Goal: Task Accomplishment & Management: Use online tool/utility

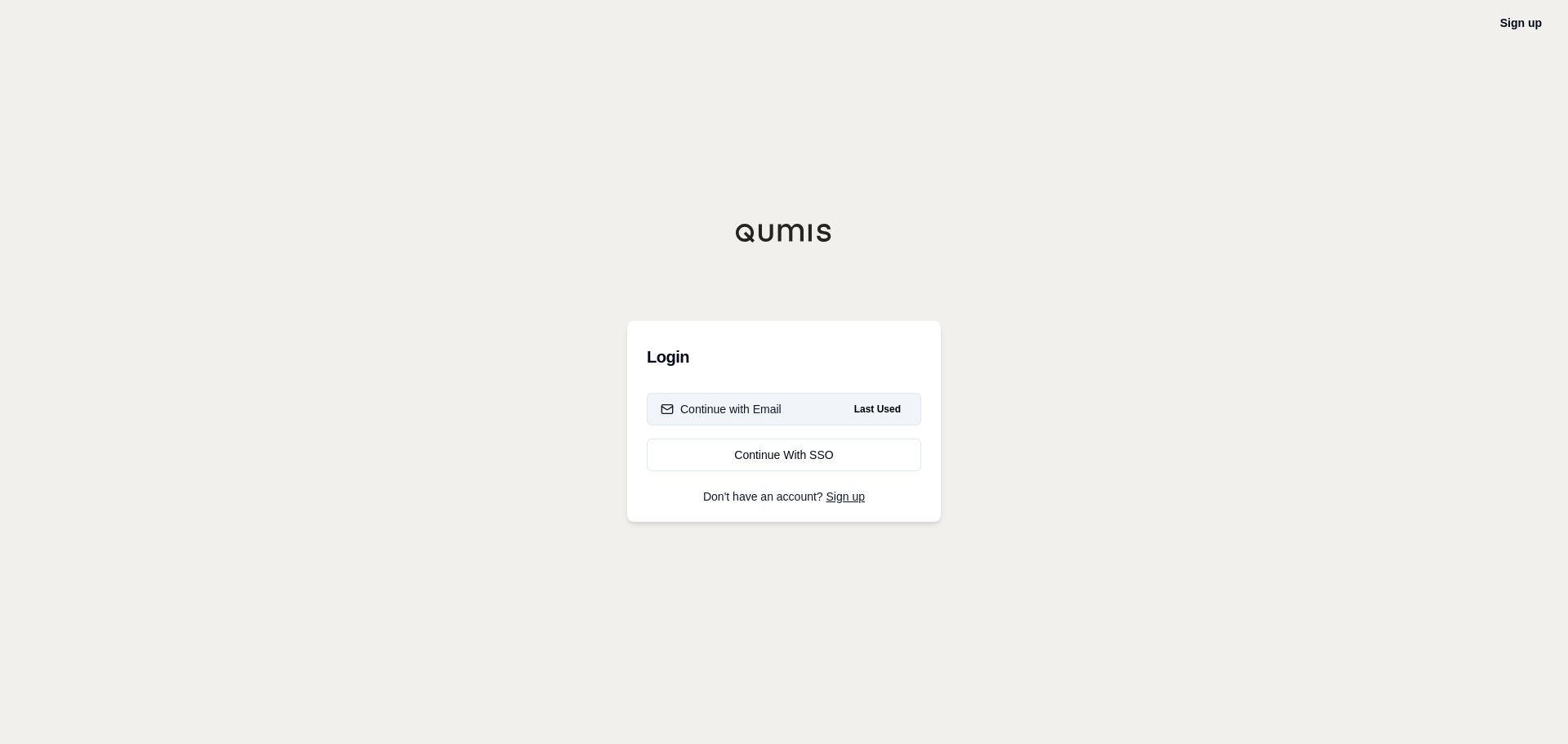
click at [812, 401] on button "Continue with Email Last Used" at bounding box center [784, 408] width 274 height 32
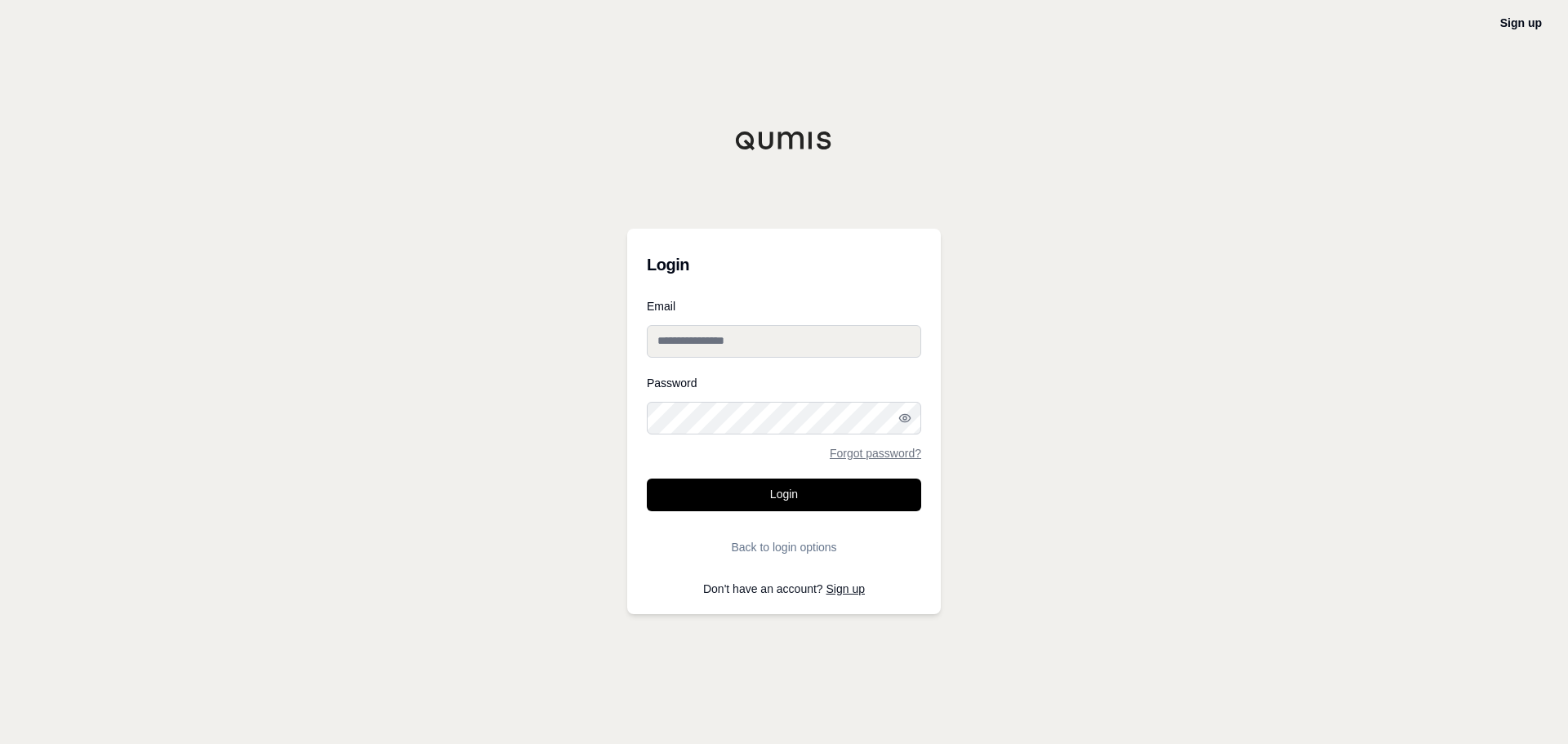
type input "**********"
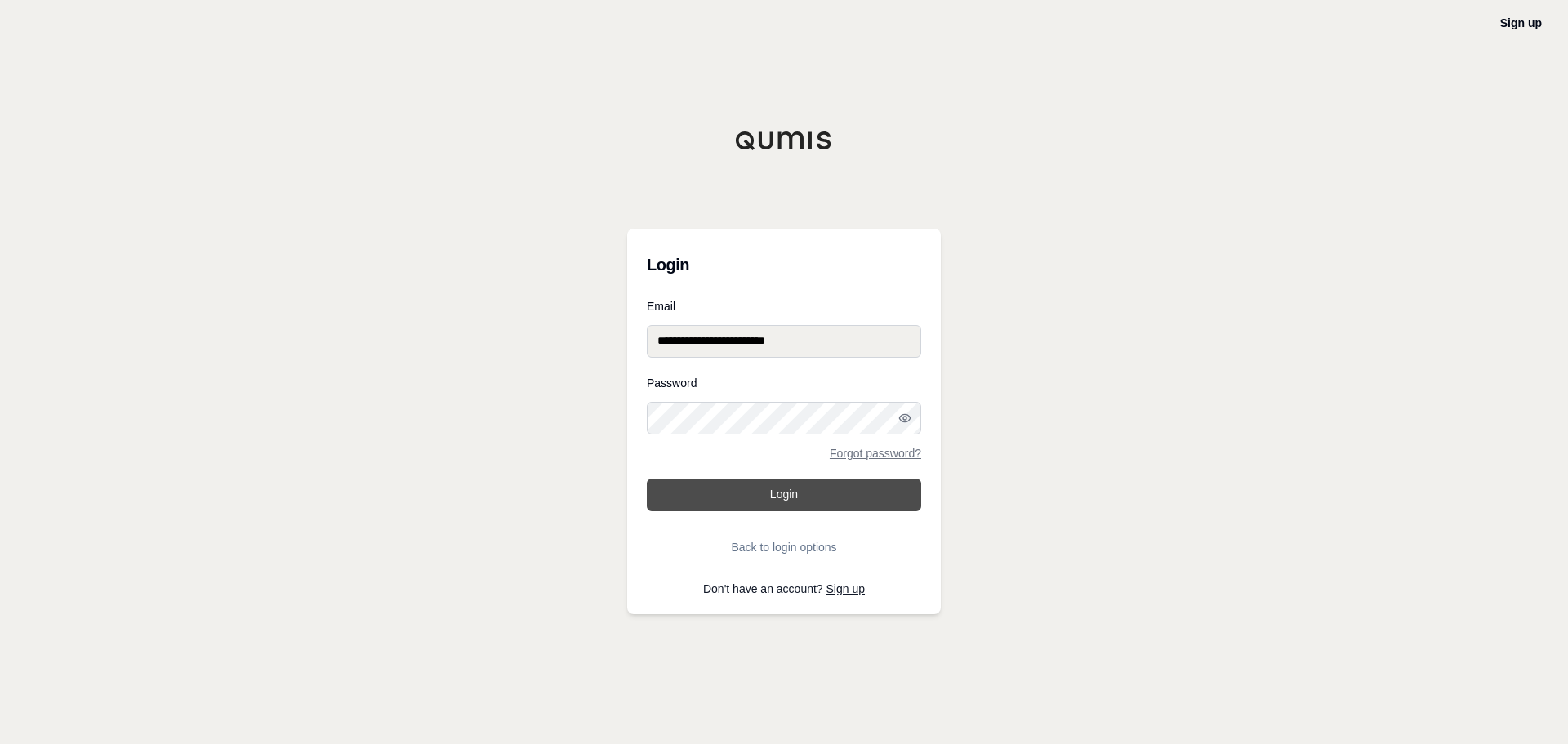
click at [685, 478] on button "Login" at bounding box center [784, 494] width 274 height 32
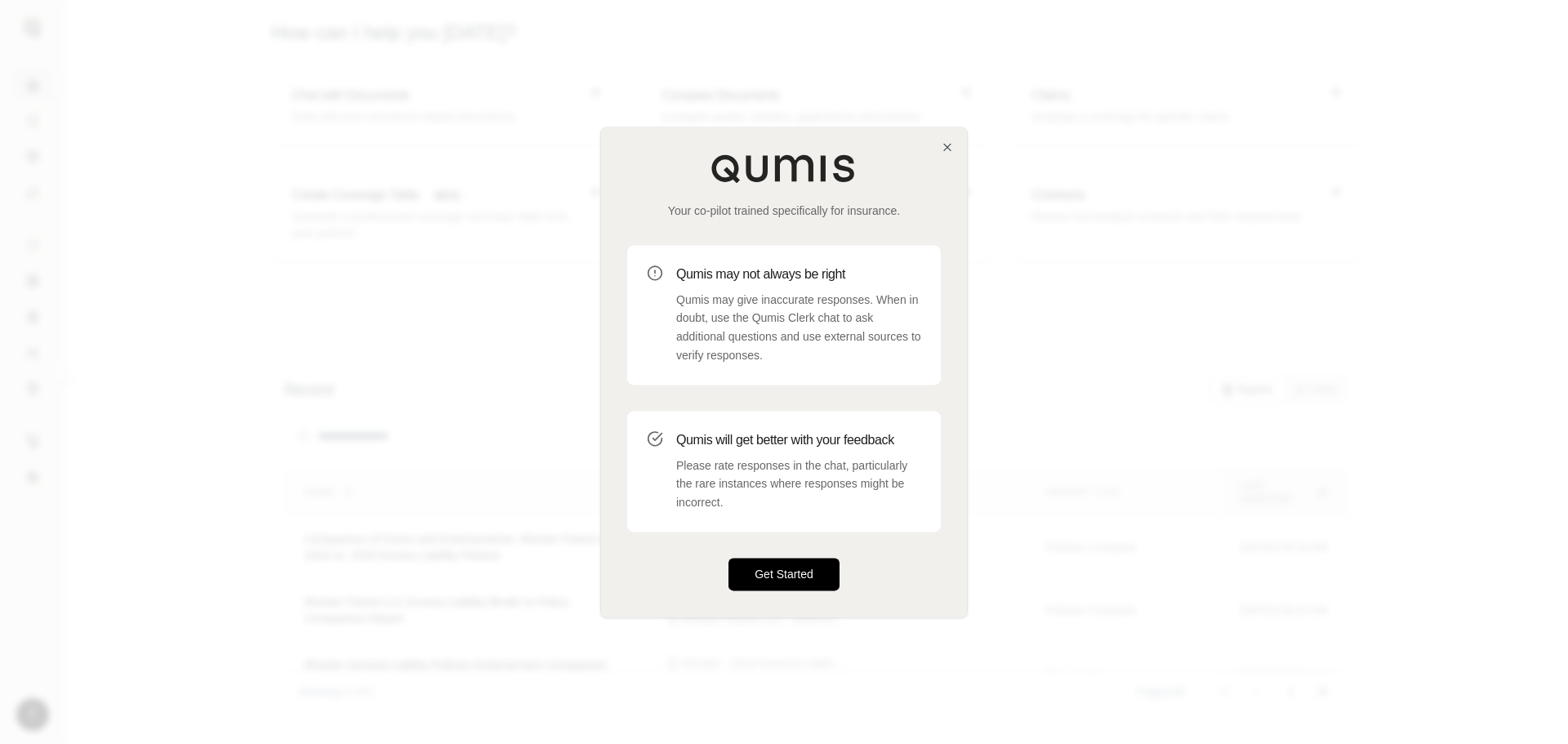
click at [789, 570] on button "Get Started" at bounding box center [784, 573] width 111 height 32
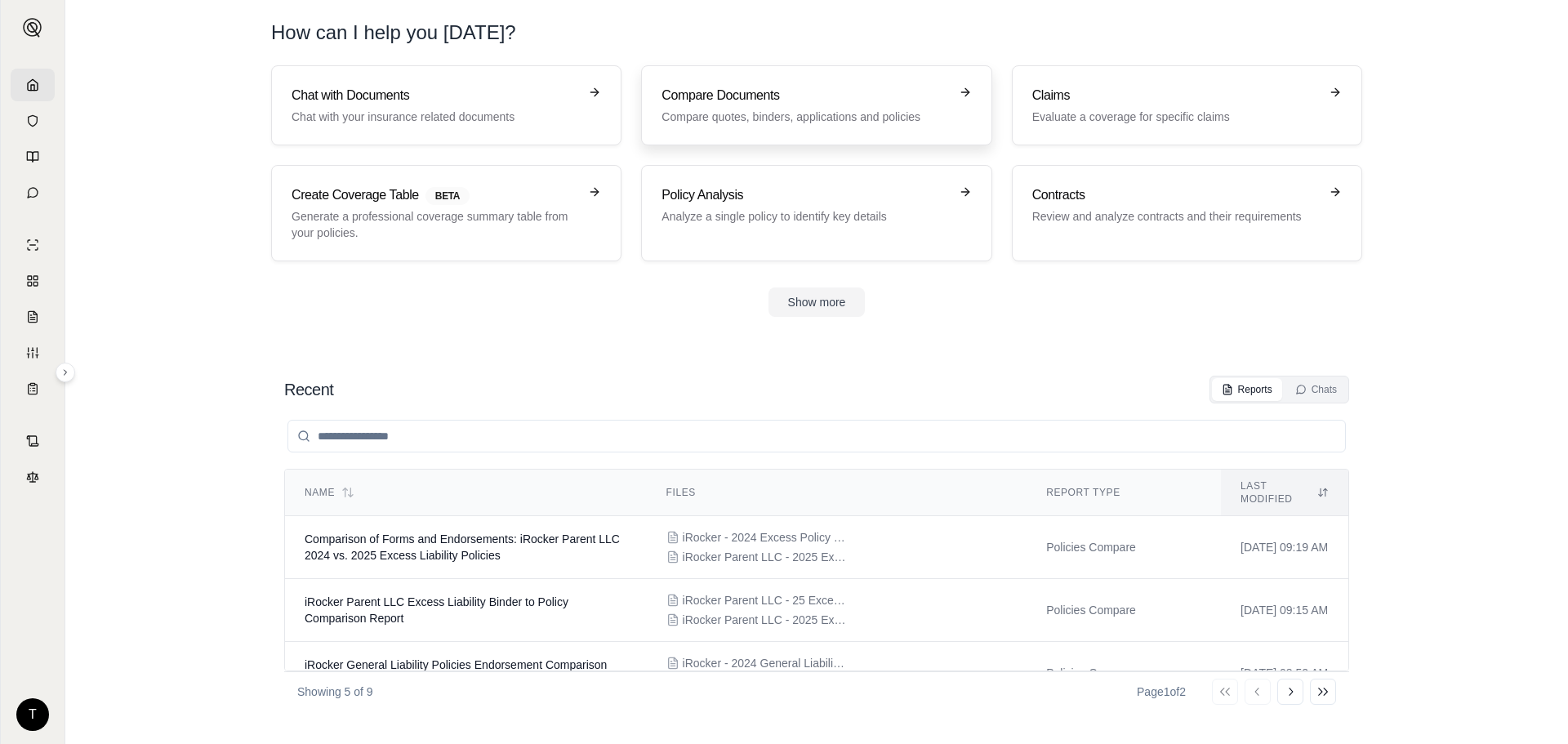
click at [903, 124] on p "Compare quotes, binders, applications and policies" at bounding box center [805, 117] width 287 height 17
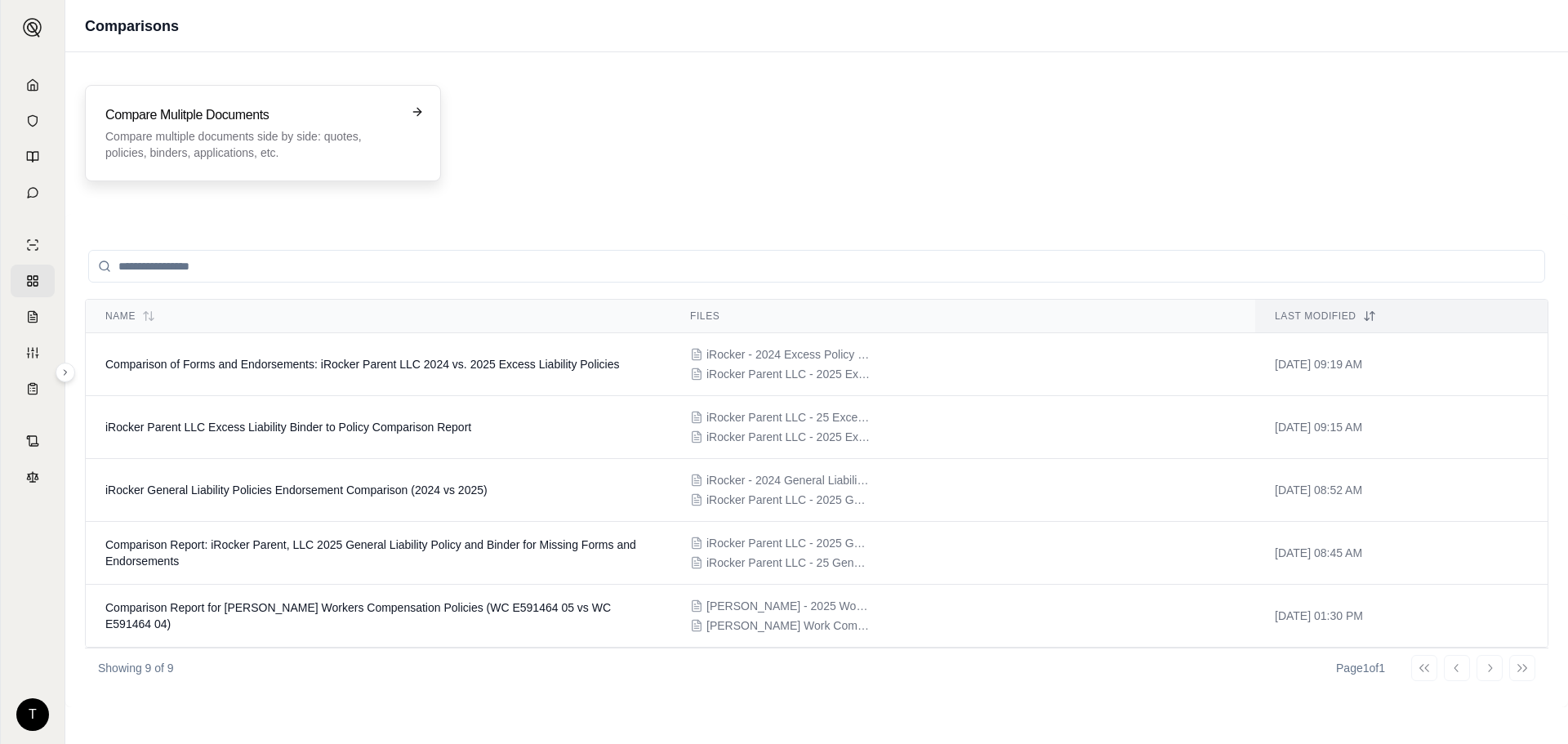
click at [381, 119] on h3 "Compare Mulitple Documents" at bounding box center [252, 115] width 293 height 19
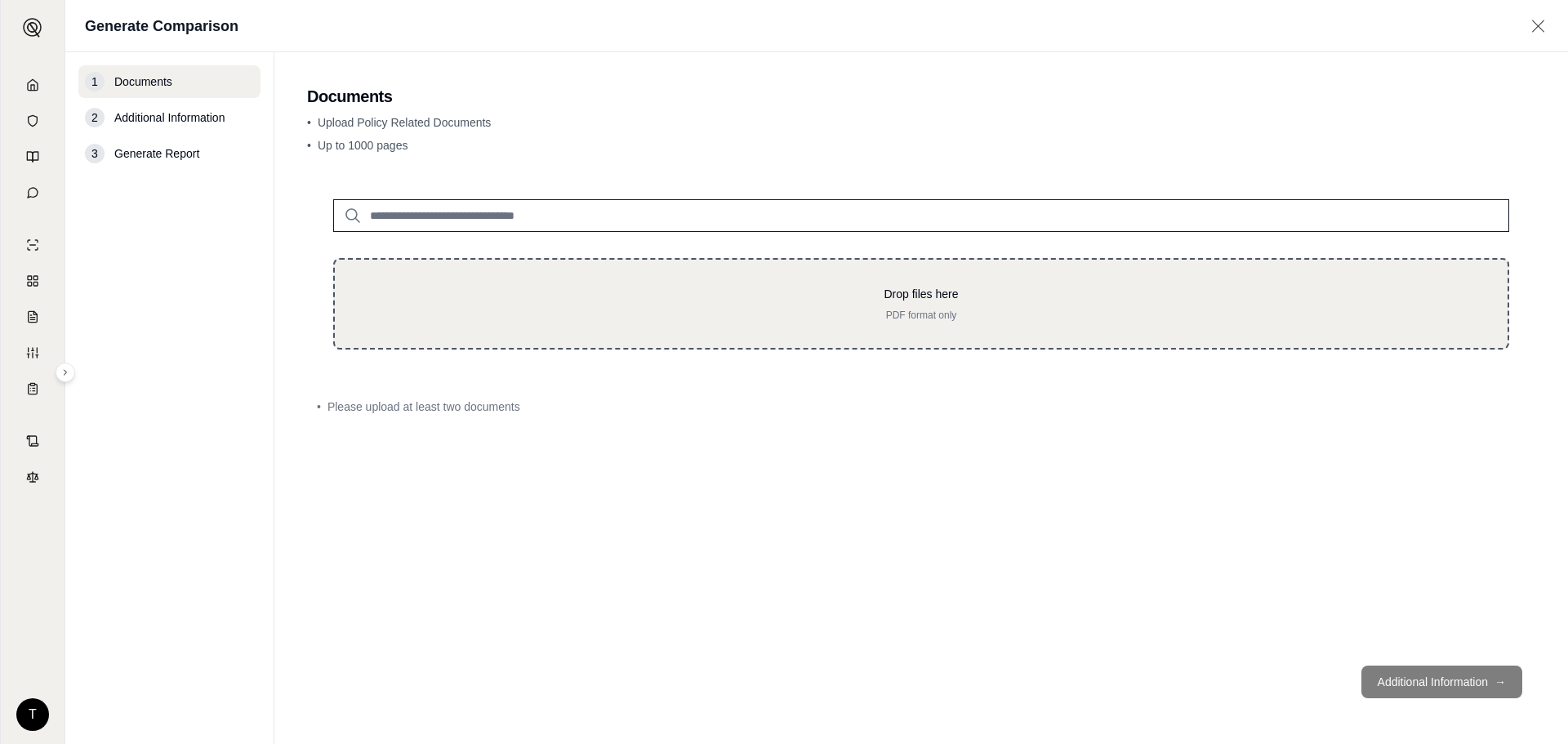
click at [974, 284] on div "Drop files here PDF format only" at bounding box center [921, 303] width 1176 height 91
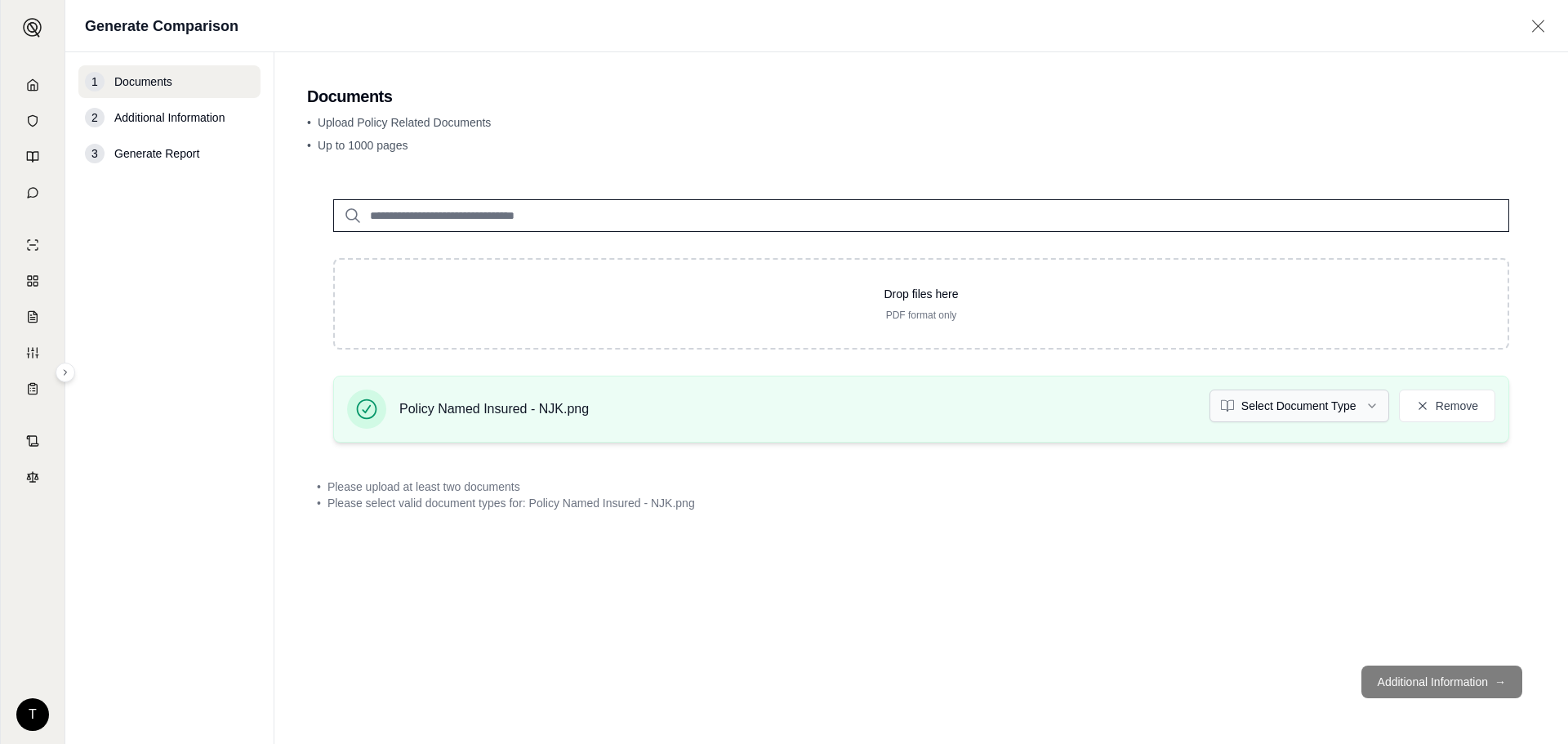
click at [1344, 402] on html "T Generate Comparison 1 Documents 2 Additional Information 3 Generate Report Do…" at bounding box center [784, 372] width 1568 height 744
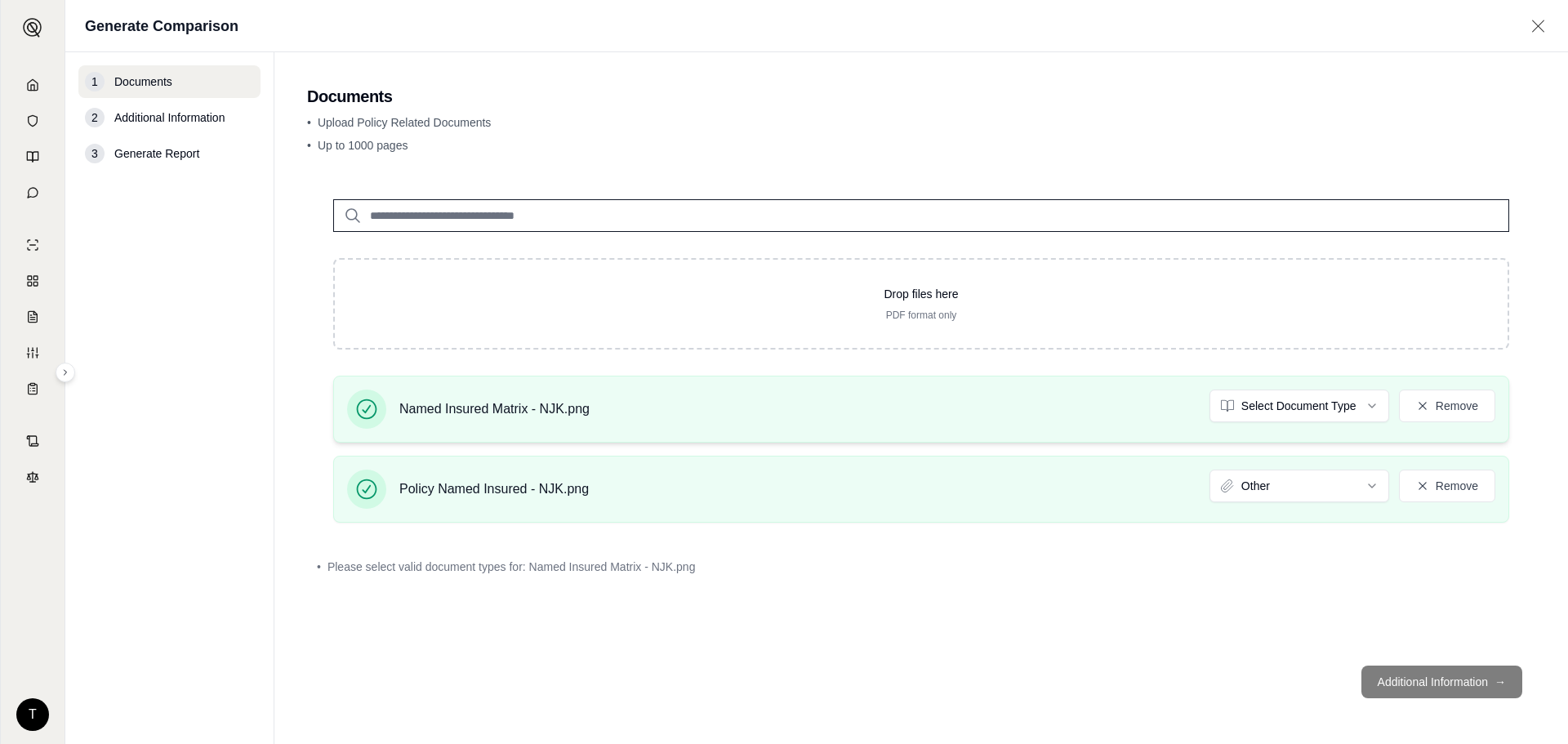
drag, startPoint x: 1340, startPoint y: 432, endPoint x: 1347, endPoint y: 408, distance: 25.0
click at [1341, 427] on div "Named Insured Matrix - NJK.png Select Document Type Remove" at bounding box center [921, 409] width 1176 height 67
click at [1347, 408] on html "T Generate Comparison 1 Documents 2 Additional Information 3 Generate Report Do…" at bounding box center [784, 372] width 1568 height 744
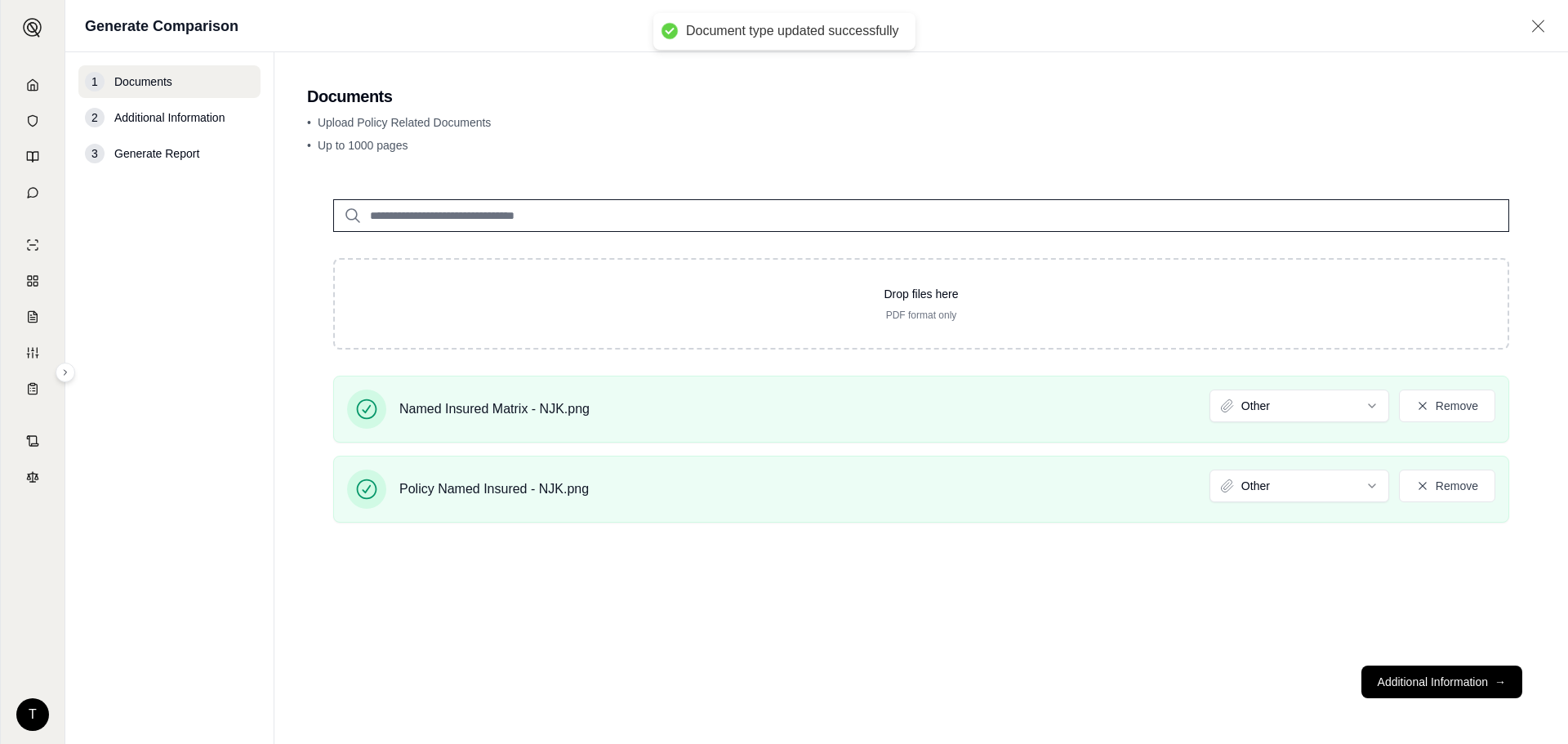
click at [1427, 587] on div "Drop files here PDF format only Named Insured Matrix - NJK.png Other Remove Pol…" at bounding box center [920, 413] width 1228 height 479
click at [1462, 678] on button "Additional Information →" at bounding box center [1442, 681] width 161 height 32
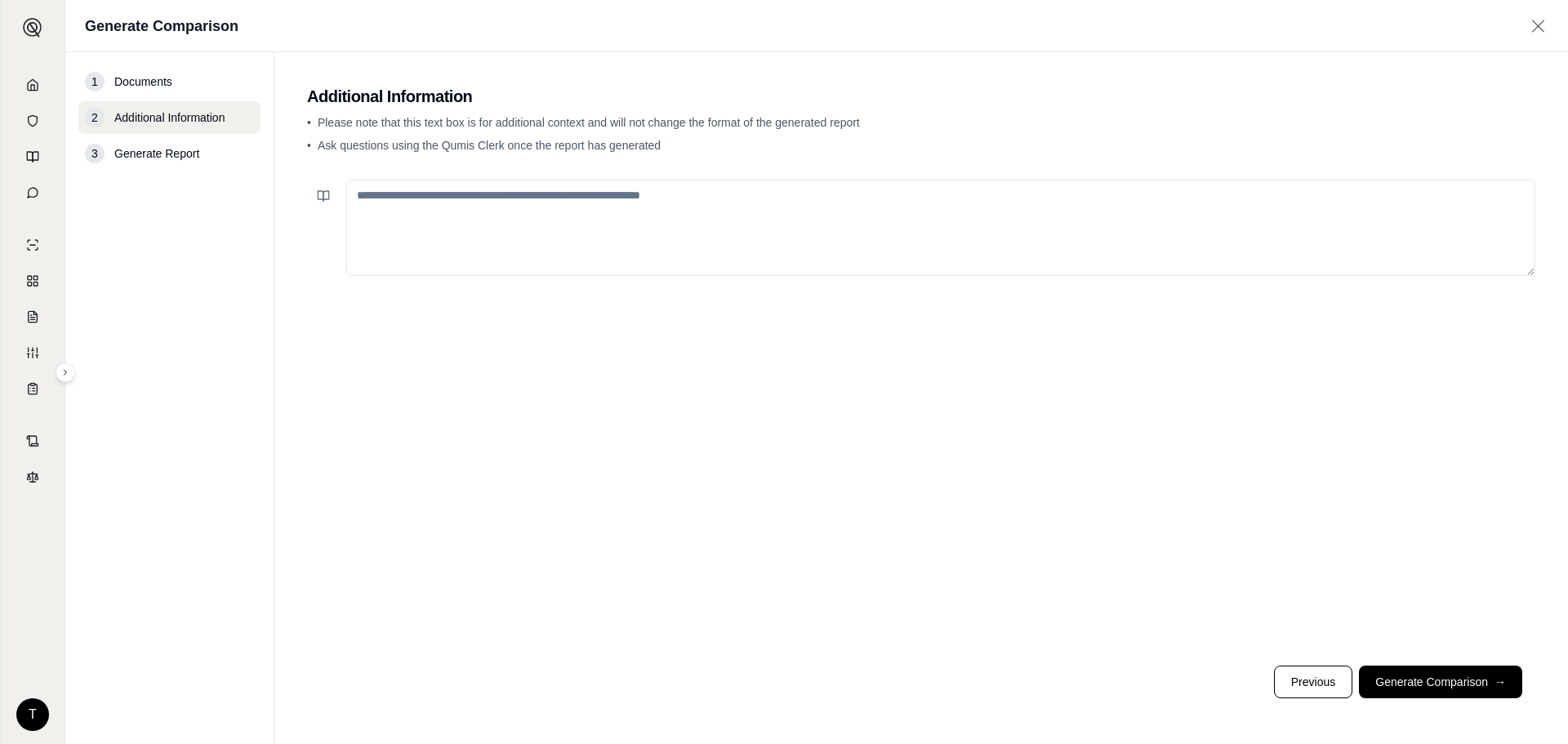
click at [797, 212] on textarea at bounding box center [940, 228] width 1189 height 96
click at [905, 197] on textarea "**********" at bounding box center [940, 228] width 1189 height 96
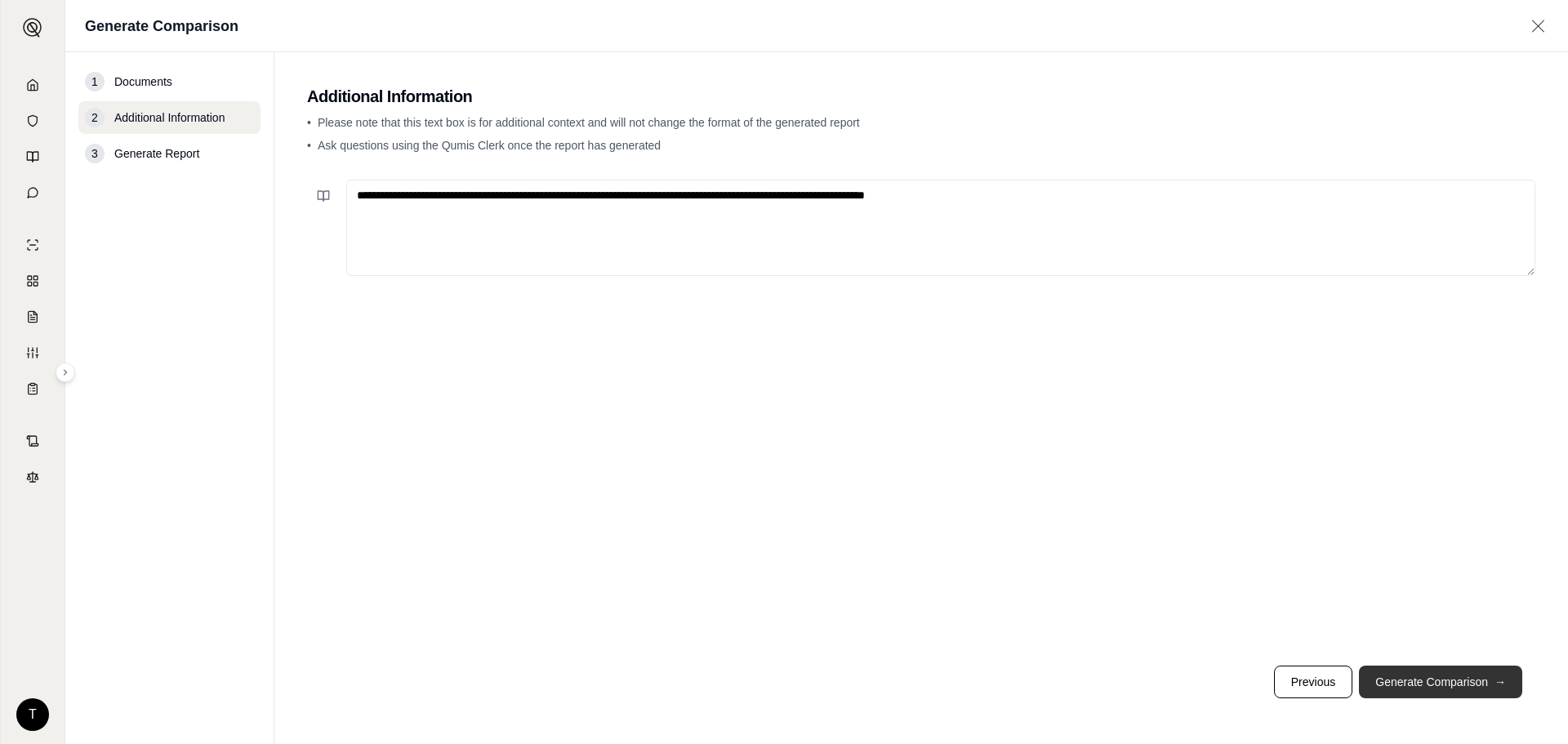
type textarea "**********"
click at [1425, 681] on button "Generate Comparison →" at bounding box center [1441, 681] width 163 height 32
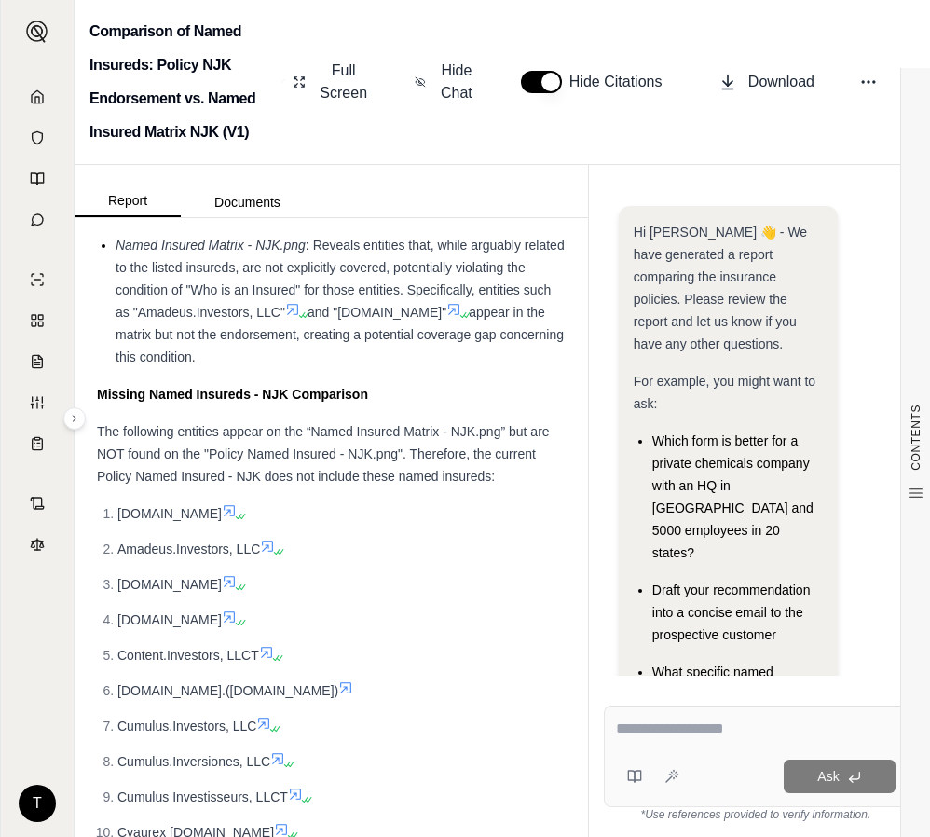
scroll to position [4370, 0]
